Goal: Find specific page/section: Find specific page/section

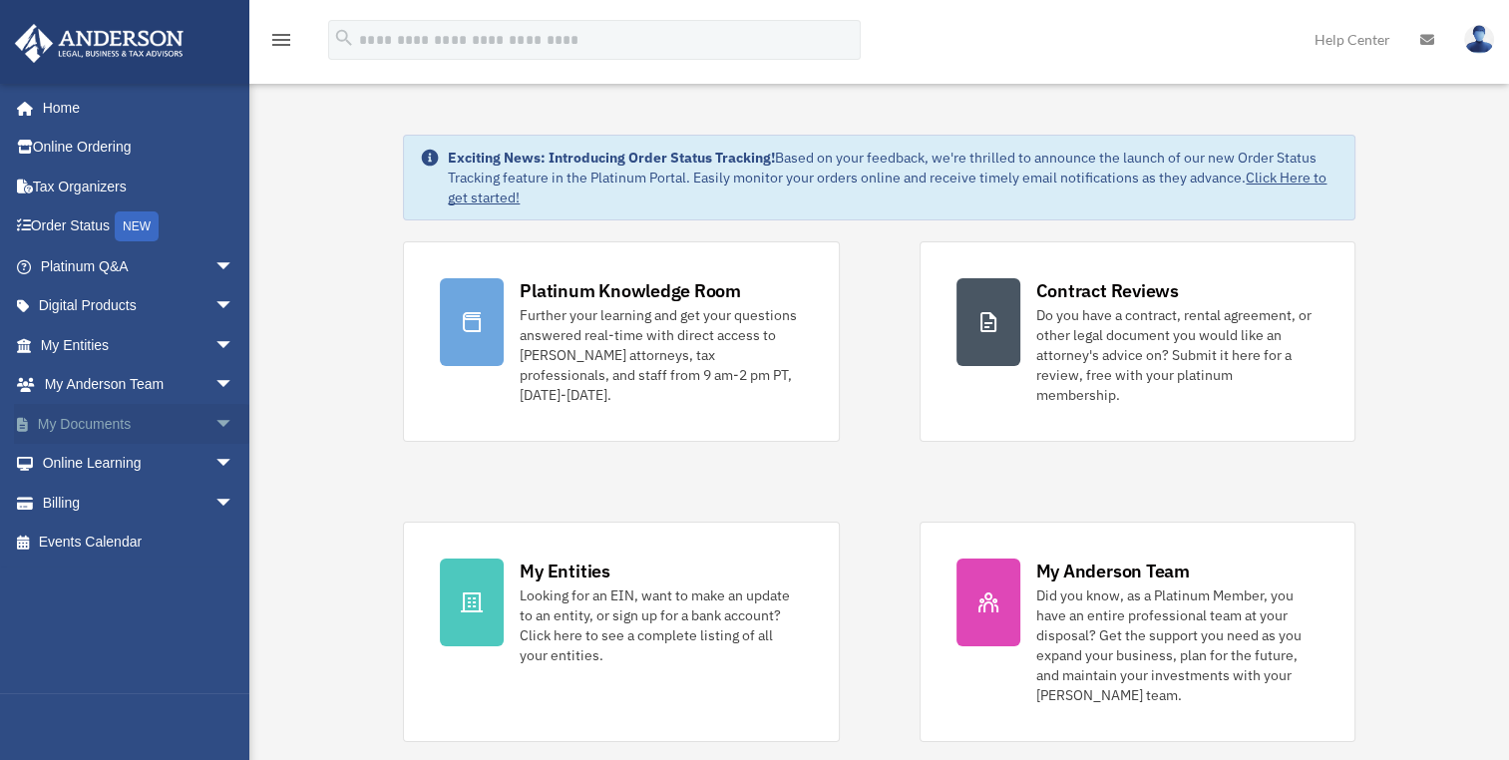
click at [214, 417] on span "arrow_drop_down" at bounding box center [234, 424] width 40 height 41
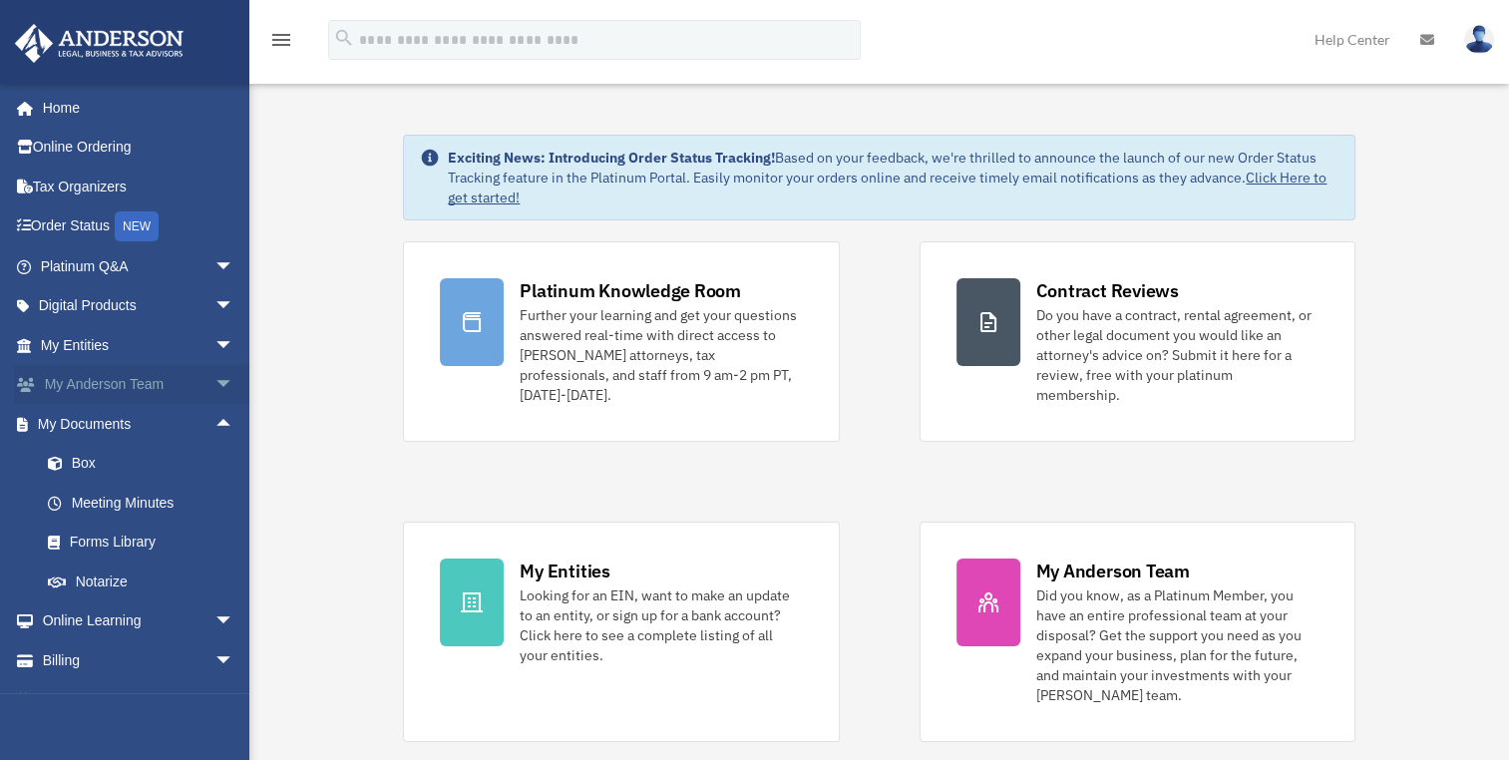
click at [214, 376] on span "arrow_drop_down" at bounding box center [234, 385] width 40 height 41
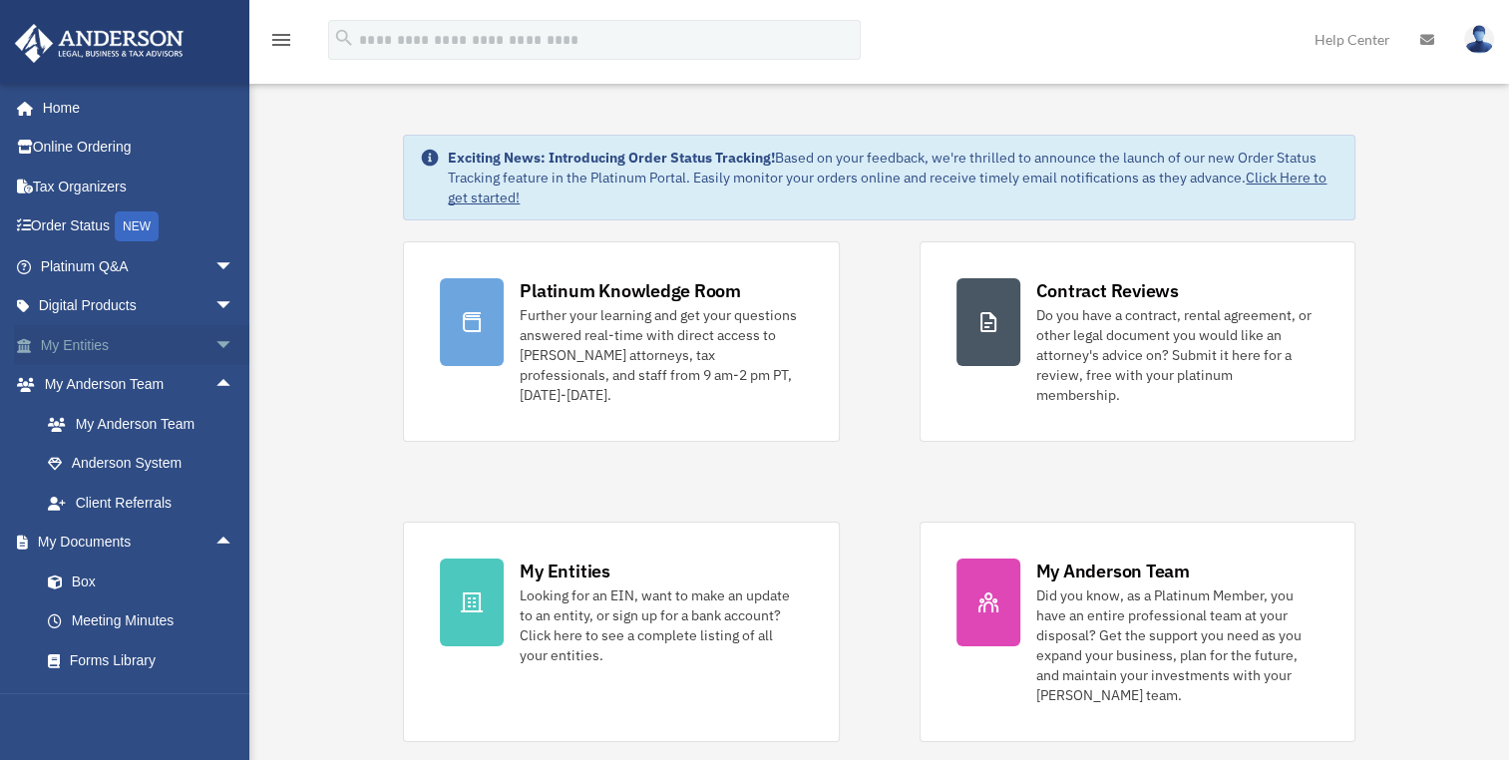
click at [214, 341] on span "arrow_drop_down" at bounding box center [234, 345] width 40 height 41
click at [116, 533] on link "My Blueprint" at bounding box center [146, 543] width 236 height 40
